Goal: Transaction & Acquisition: Download file/media

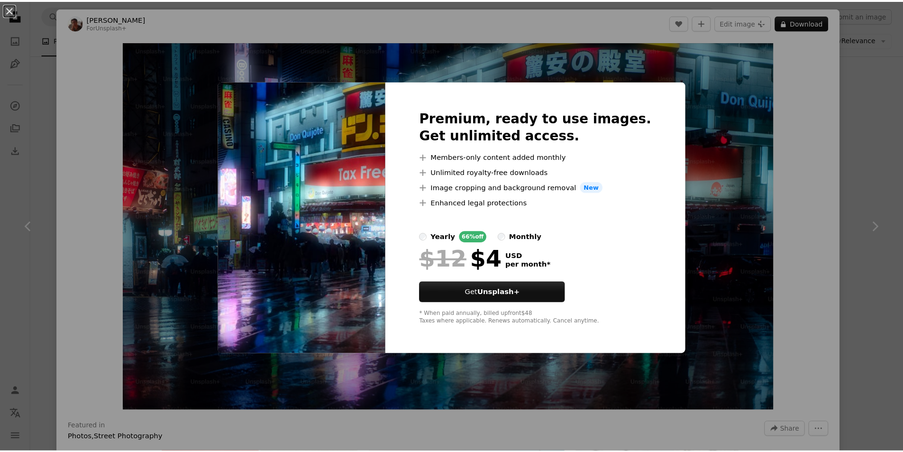
scroll to position [427, 0]
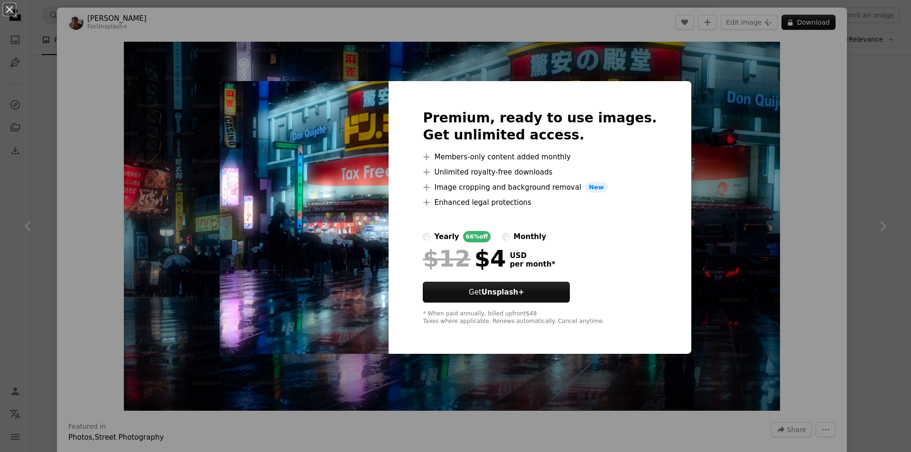
click at [780, 99] on div "An X shape Premium, ready to use images. Get unlimited access. A plus sign Memb…" at bounding box center [455, 226] width 911 height 452
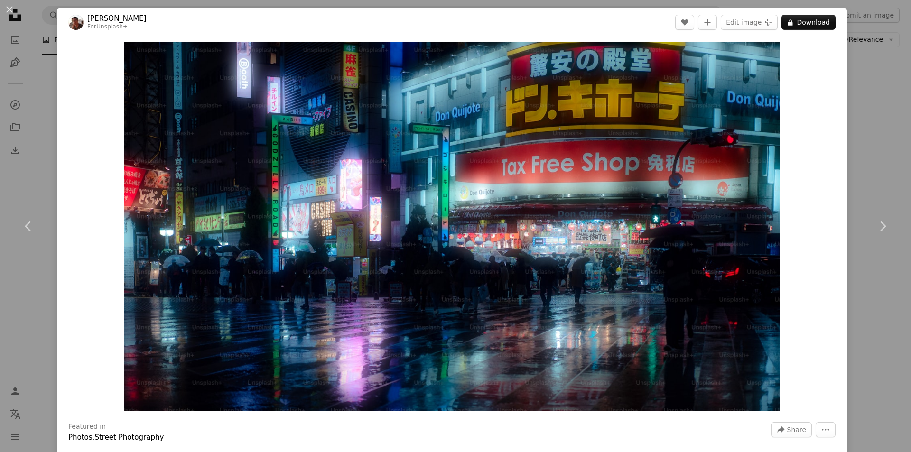
click at [861, 94] on div "An X shape Chevron left Chevron right [PERSON_NAME] For Unsplash+ A heart A plu…" at bounding box center [455, 226] width 911 height 452
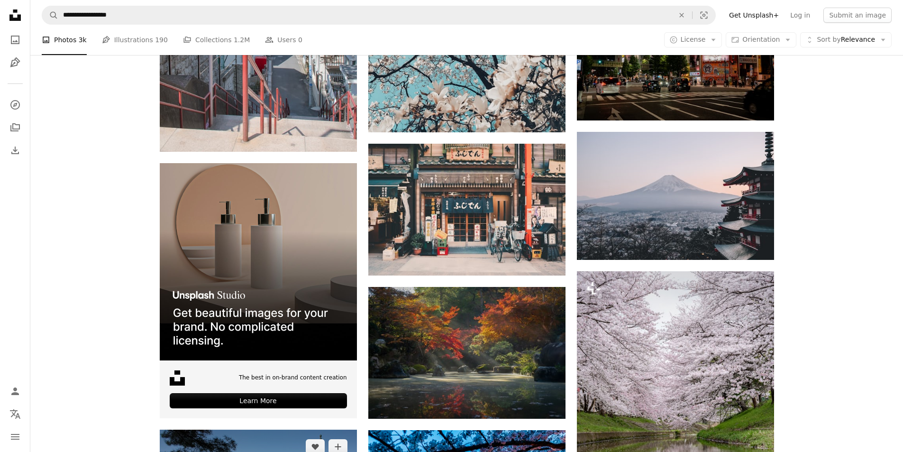
scroll to position [1233, 0]
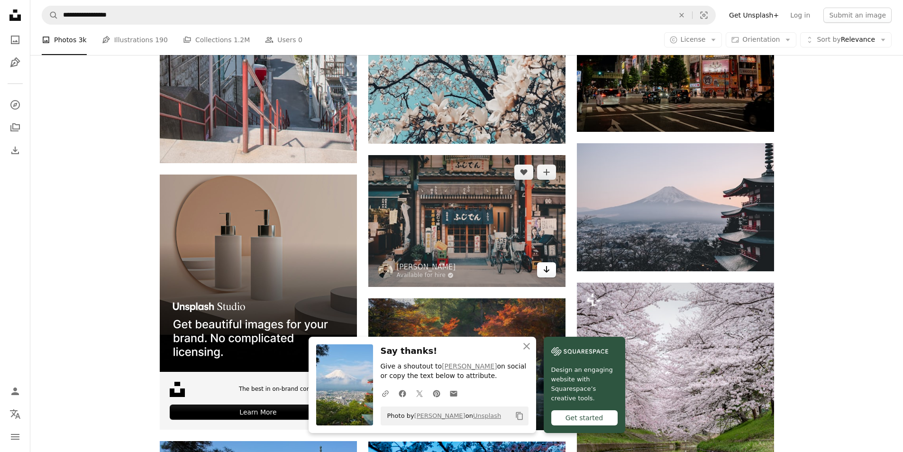
click at [549, 273] on icon "Arrow pointing down" at bounding box center [547, 269] width 8 height 11
